Goal: Obtain resource: Download file/media

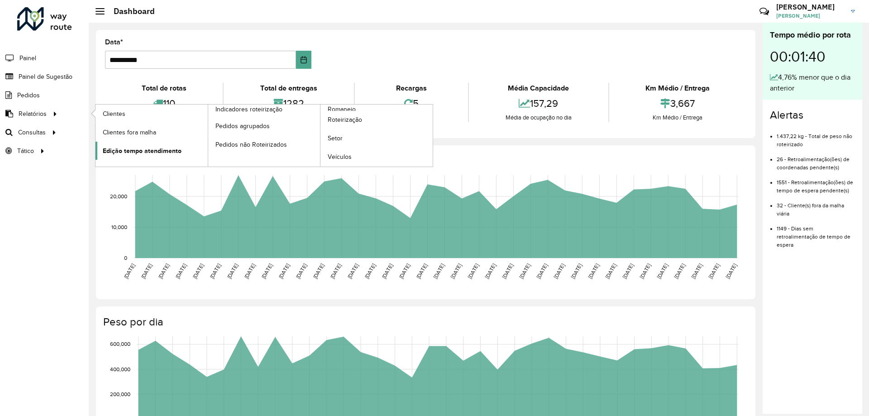
click at [153, 152] on span "Edição tempo atendimento" at bounding box center [142, 151] width 79 height 10
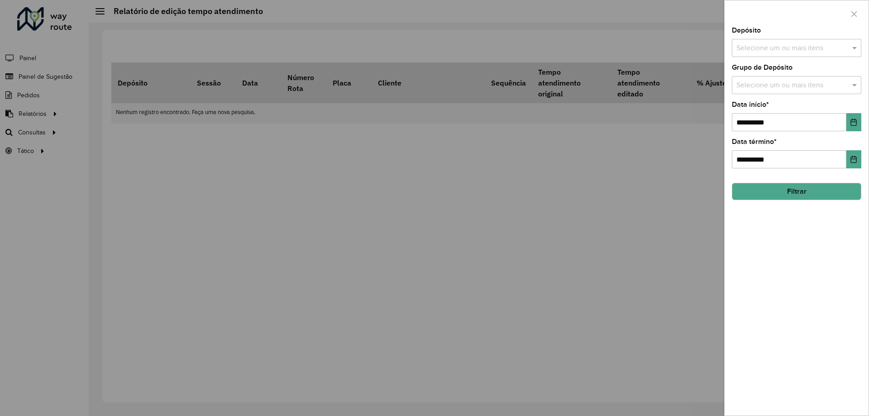
click at [750, 55] on div "Selecione um ou mais itens" at bounding box center [796, 48] width 129 height 18
click at [755, 91] on div "CDD [GEOGRAPHIC_DATA]" at bounding box center [796, 93] width 129 height 15
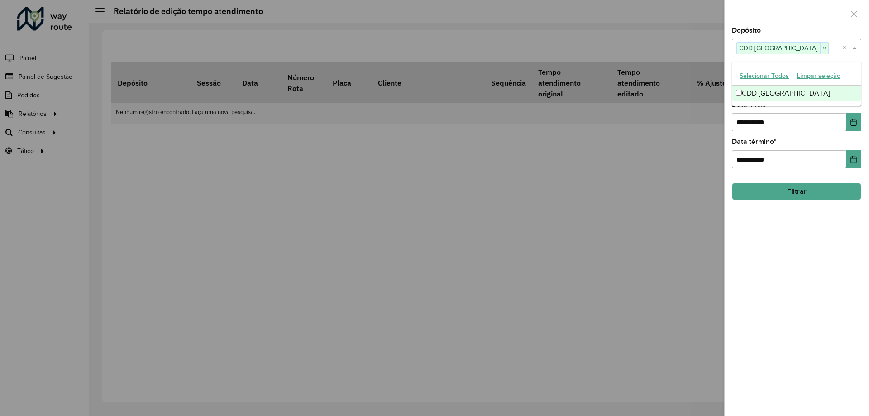
click at [706, 137] on div at bounding box center [434, 208] width 869 height 416
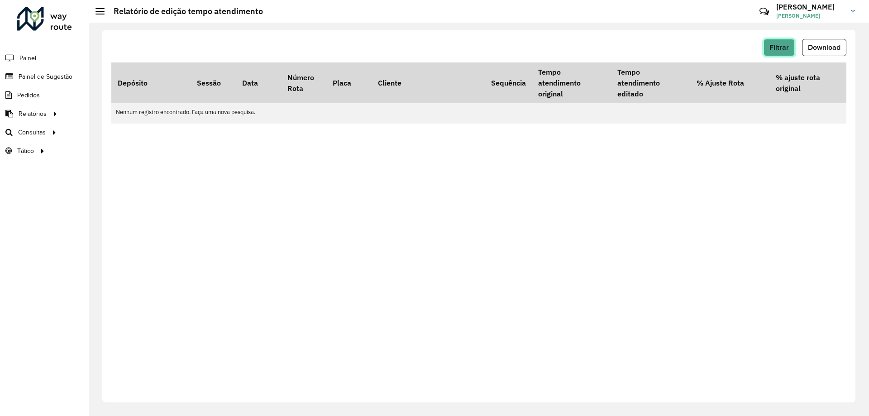
click at [769, 51] on span "Filtrar" at bounding box center [778, 47] width 19 height 8
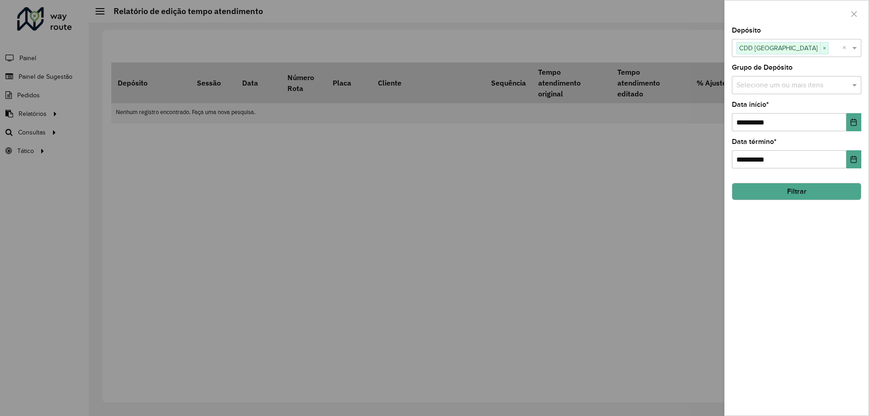
click at [757, 76] on div "Grupo de Depósito Selecione um ou mais itens" at bounding box center [796, 79] width 129 height 30
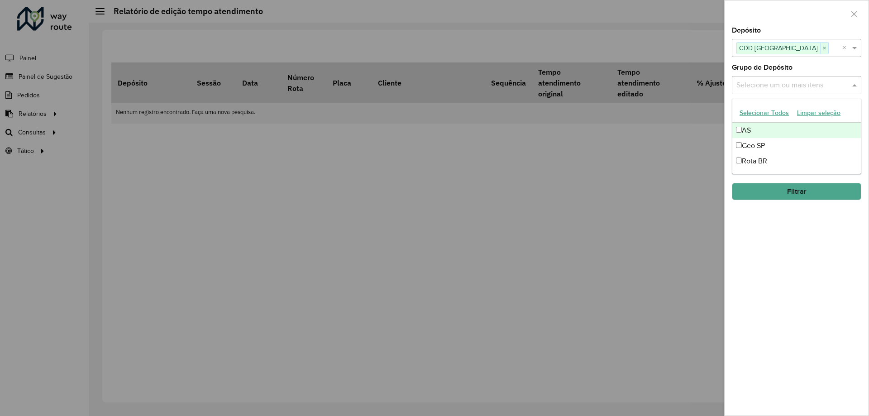
click at [764, 84] on input "text" at bounding box center [792, 85] width 116 height 11
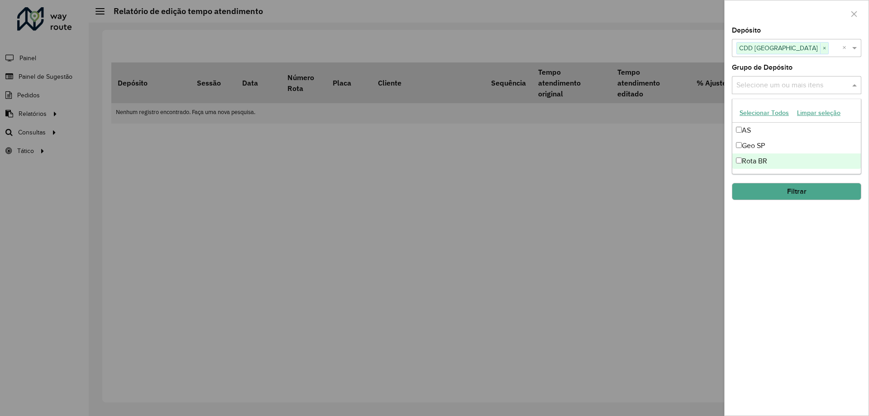
click at [723, 225] on div at bounding box center [434, 208] width 869 height 416
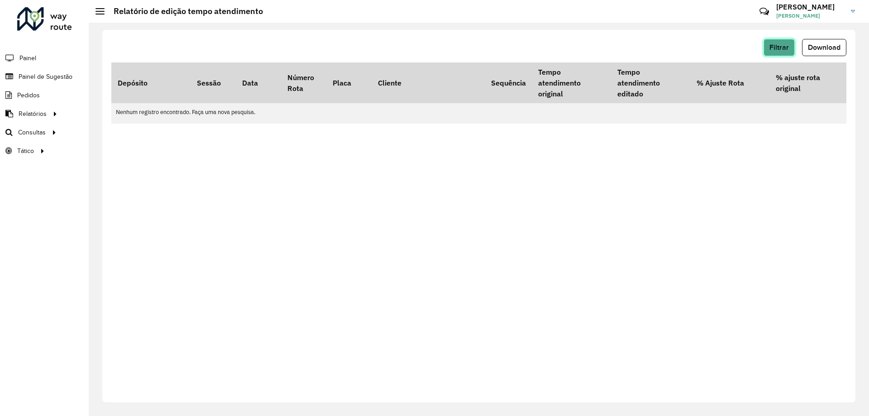
click at [777, 43] on span "Filtrar" at bounding box center [778, 47] width 19 height 8
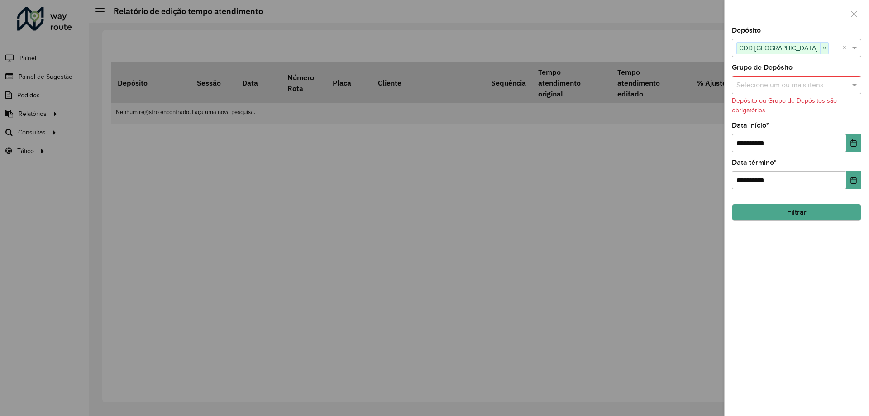
click at [794, 86] on input "text" at bounding box center [792, 85] width 116 height 11
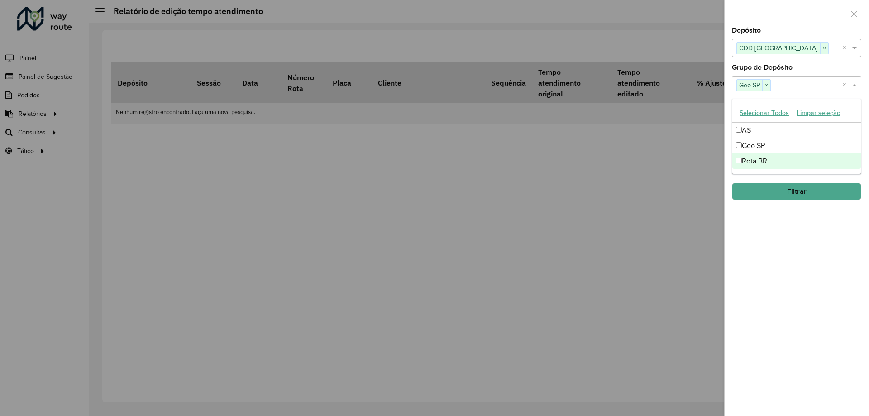
click at [794, 176] on hb-field-button "Filtrar" at bounding box center [796, 188] width 129 height 24
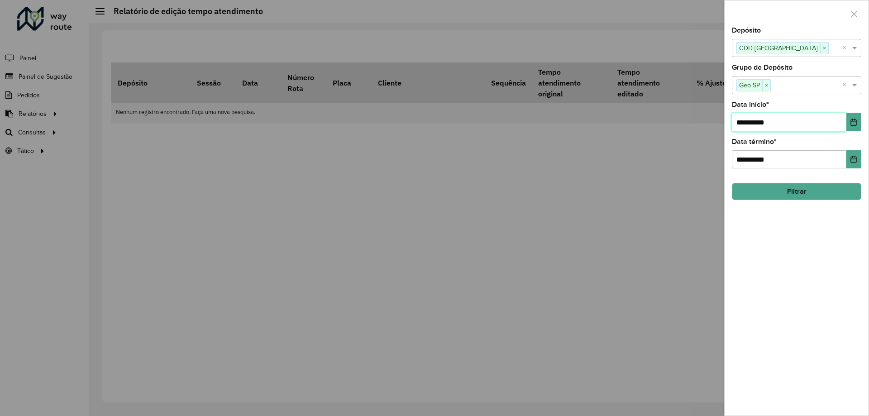
click at [740, 119] on input "**********" at bounding box center [789, 122] width 115 height 18
click at [853, 124] on icon "Choose Date" at bounding box center [853, 122] width 7 height 7
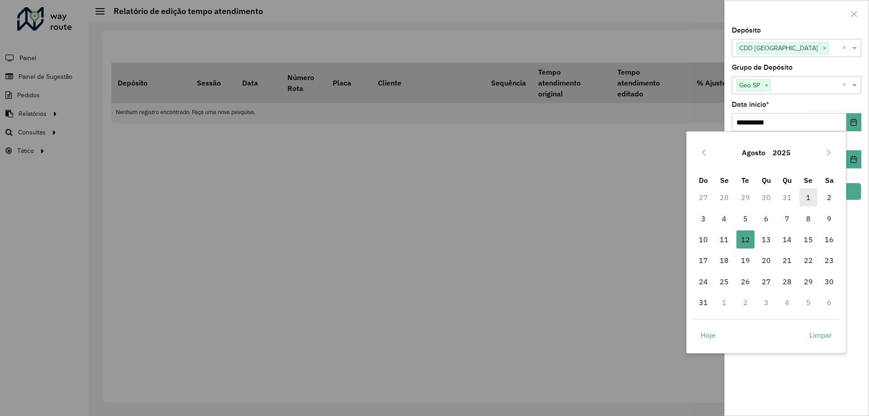
click at [807, 197] on span "1" at bounding box center [808, 197] width 18 height 18
type input "**********"
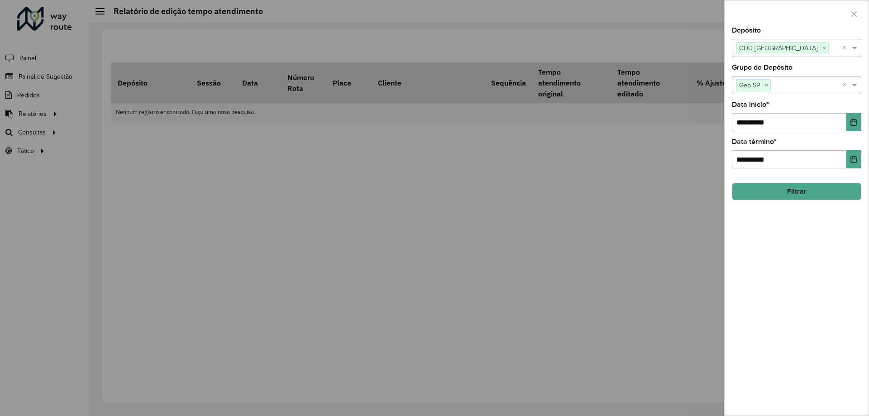
click at [815, 196] on button "Filtrar" at bounding box center [796, 191] width 129 height 17
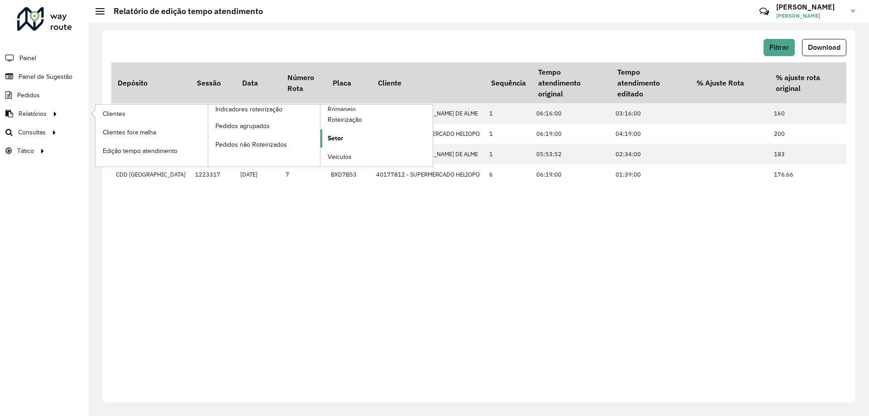
click at [332, 137] on span "Setor" at bounding box center [335, 139] width 15 height 10
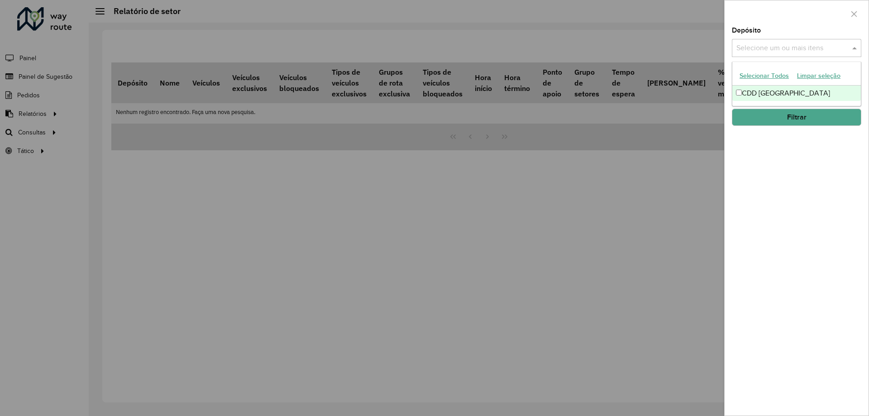
click at [783, 51] on input "text" at bounding box center [792, 48] width 116 height 11
click at [742, 95] on div "CDD [GEOGRAPHIC_DATA]" at bounding box center [796, 93] width 129 height 15
drag, startPoint x: 743, startPoint y: 178, endPoint x: 755, endPoint y: 115, distance: 64.4
click at [744, 178] on div "Depósito Selecione um ou mais itens CDD São Paulo × × Grupo de Depósito Selecio…" at bounding box center [797, 221] width 144 height 388
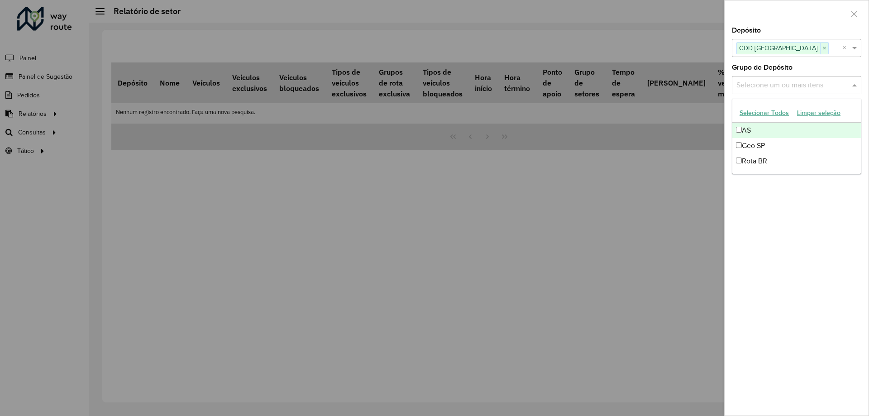
click at [761, 90] on input "text" at bounding box center [792, 85] width 116 height 11
click at [746, 152] on div "Geo SP" at bounding box center [796, 145] width 129 height 15
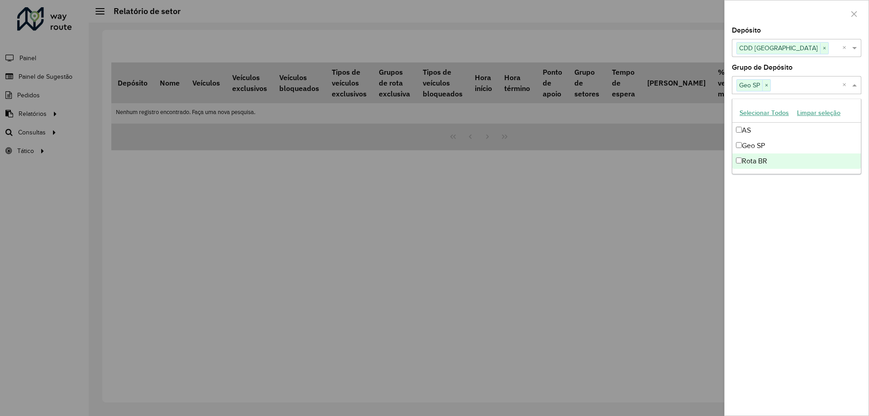
drag, startPoint x: 769, startPoint y: 192, endPoint x: 776, endPoint y: 175, distance: 19.1
click at [769, 192] on div "Depósito Selecione um ou mais itens CDD São Paulo × × Grupo de Depósito Selecio…" at bounding box center [797, 221] width 144 height 388
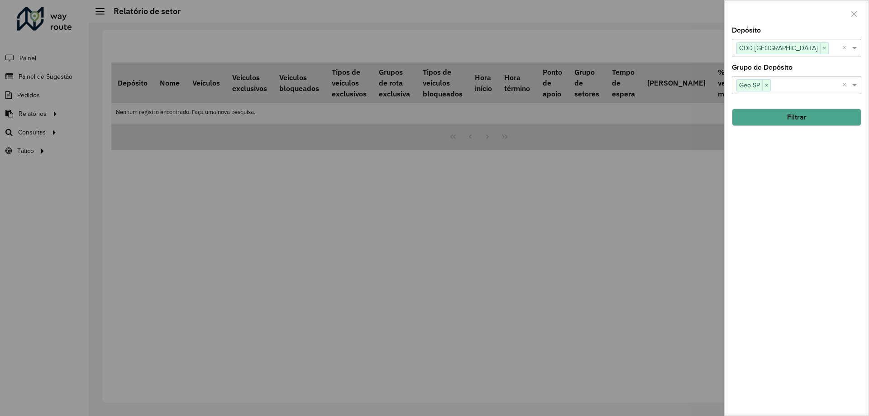
click at [785, 117] on button "Filtrar" at bounding box center [796, 117] width 129 height 17
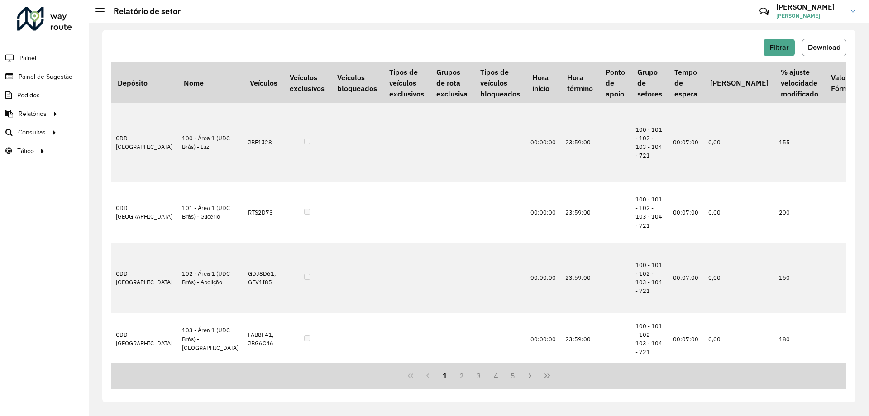
click at [837, 47] on span "Download" at bounding box center [824, 47] width 33 height 8
click at [121, 147] on span "Setores" at bounding box center [114, 151] width 22 height 10
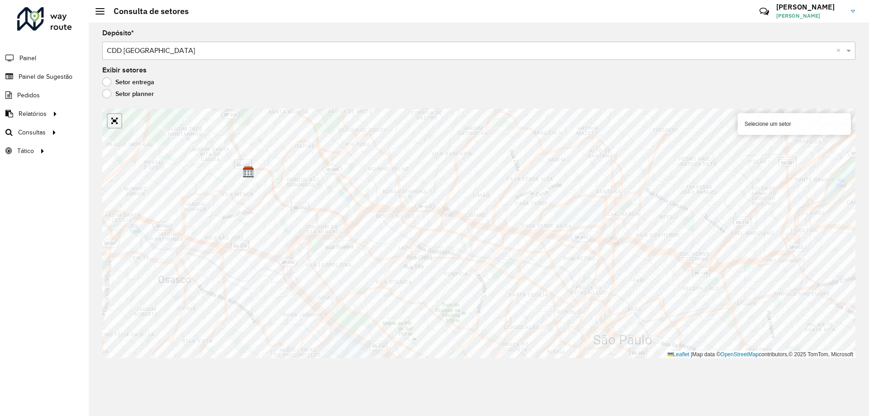
click at [113, 117] on link "Abrir mapa em tela cheia" at bounding box center [115, 121] width 14 height 14
